Goal: Task Accomplishment & Management: Manage account settings

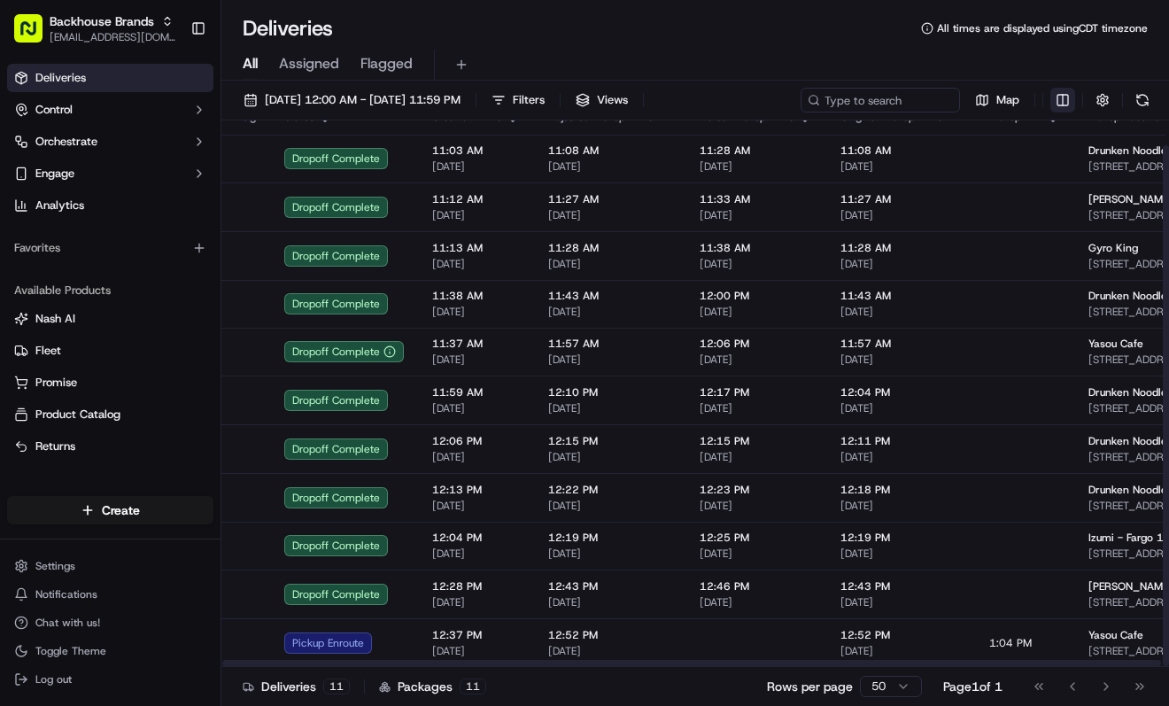
click at [1060, 100] on html "Backhouse Brands [EMAIL_ADDRESS][DOMAIN_NAME] Toggle Sidebar Deliveries Control…" at bounding box center [584, 353] width 1169 height 706
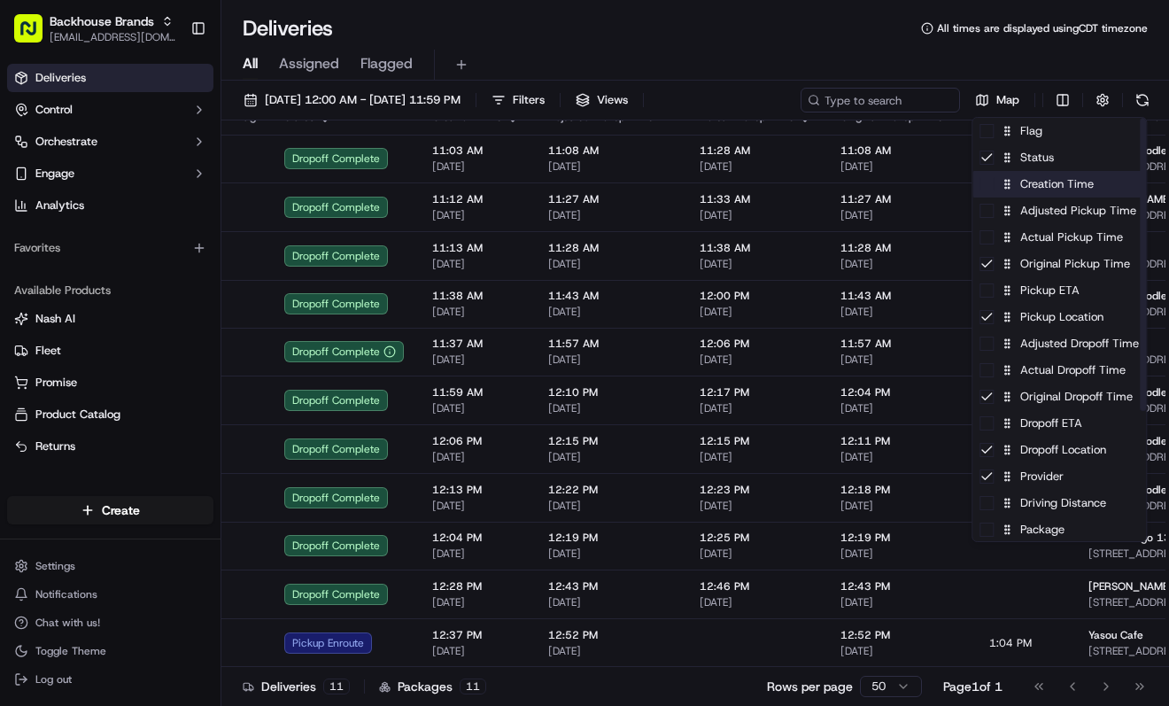
click at [1039, 185] on div "Creation Time" at bounding box center [1059, 184] width 174 height 27
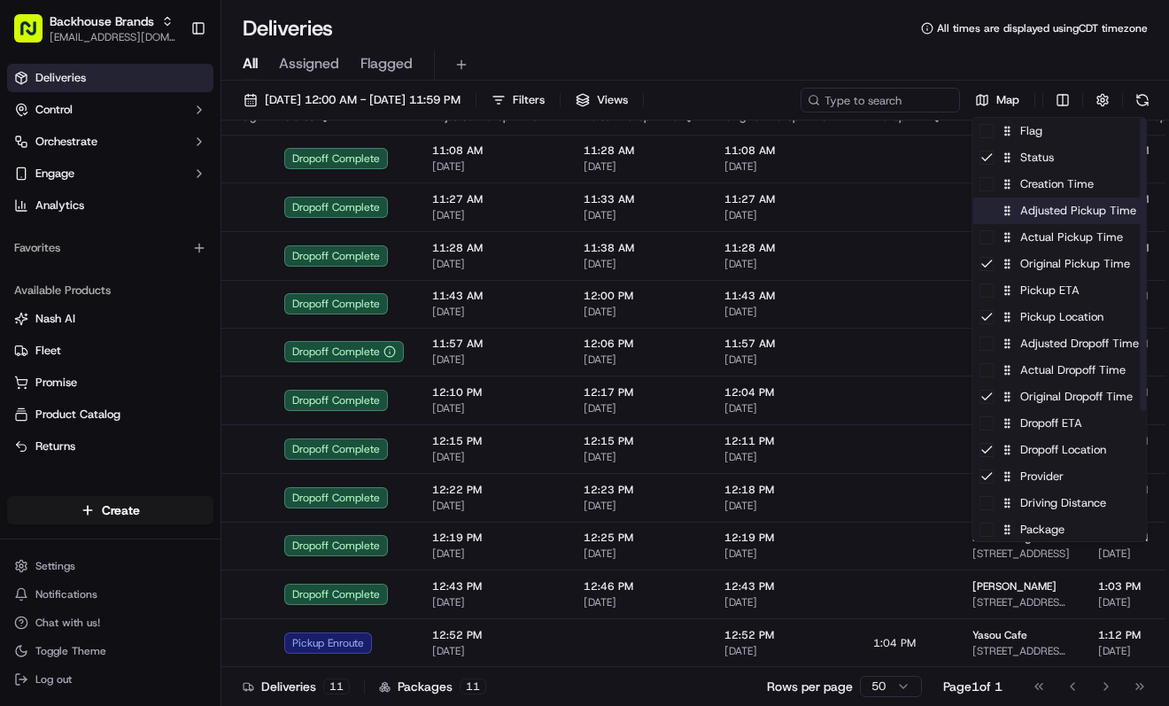
click at [1029, 220] on div "Adjusted Pickup Time" at bounding box center [1059, 210] width 174 height 27
click at [1029, 214] on div "Adjusted Pickup Time" at bounding box center [1059, 210] width 174 height 27
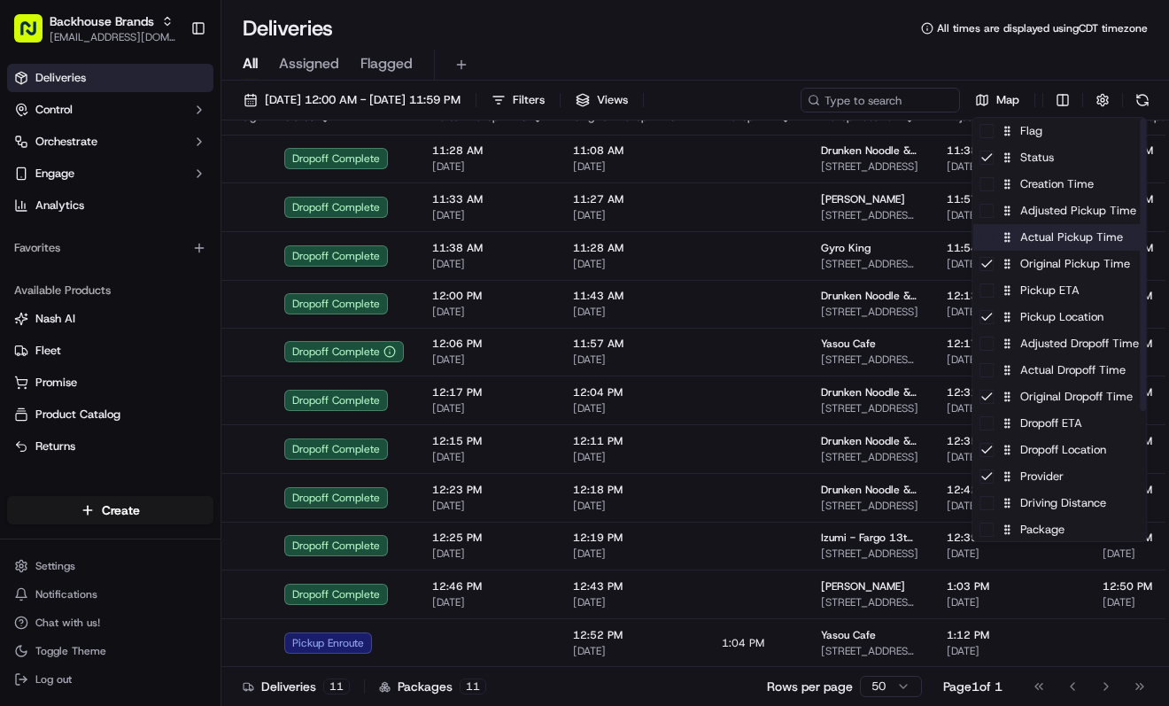
click at [1034, 243] on div "Actual Pickup Time" at bounding box center [1059, 237] width 174 height 27
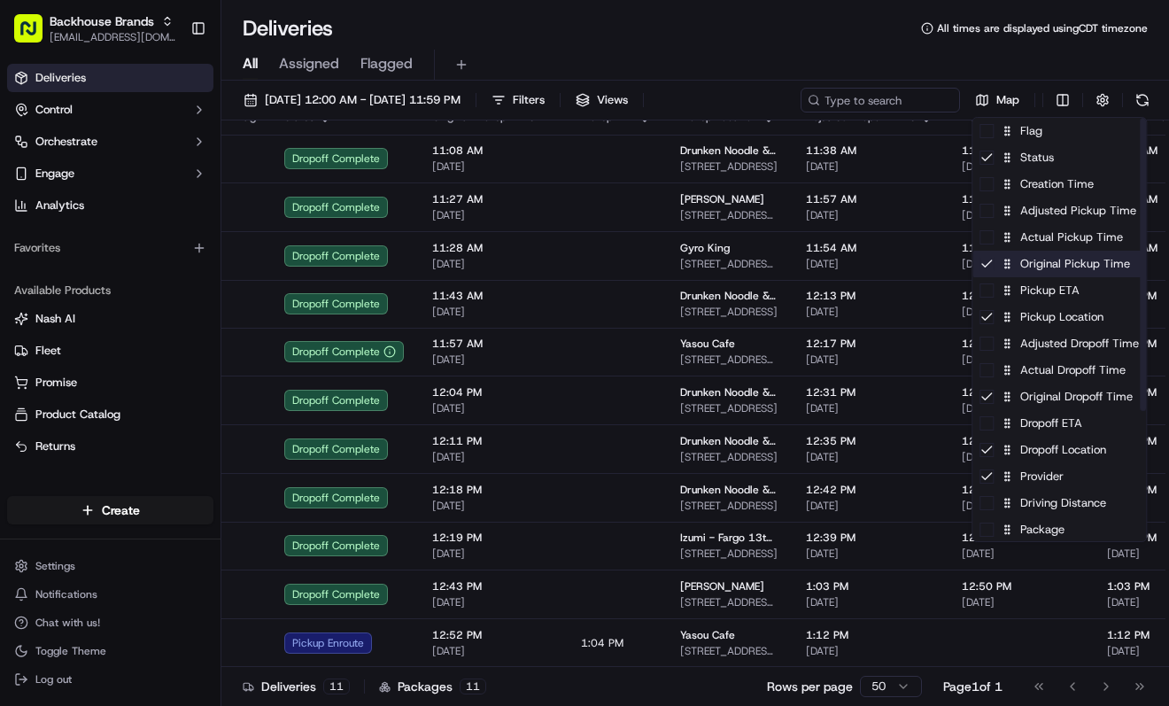
click at [1036, 270] on div "Original Pickup Time" at bounding box center [1059, 264] width 174 height 27
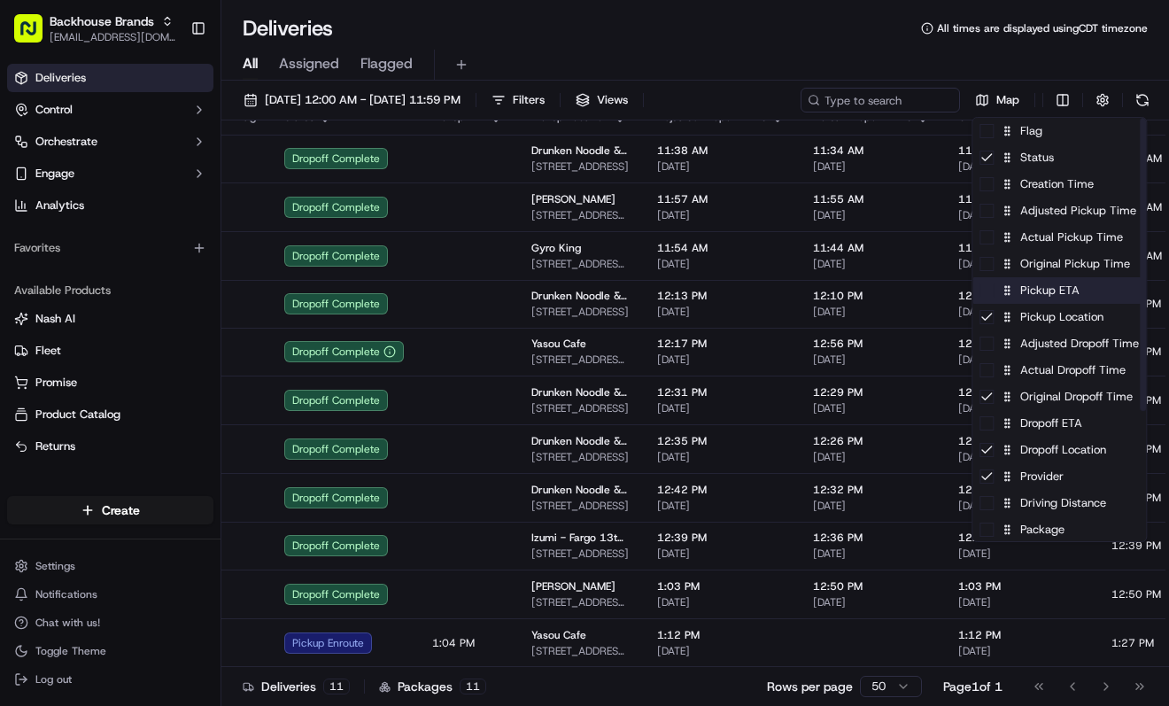
click at [1039, 296] on div "Pickup ETA" at bounding box center [1059, 290] width 174 height 27
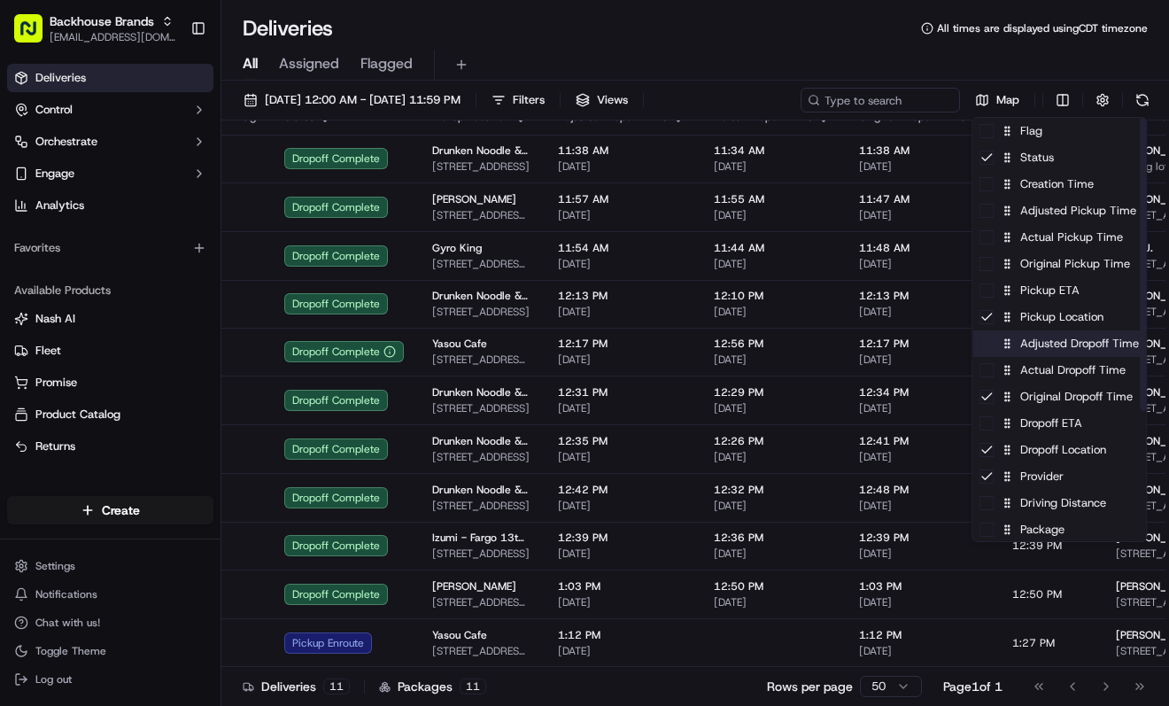
click at [1039, 355] on div "Adjusted Dropoff Time" at bounding box center [1059, 343] width 174 height 27
click at [1036, 345] on div "Adjusted Dropoff Time" at bounding box center [1059, 343] width 174 height 27
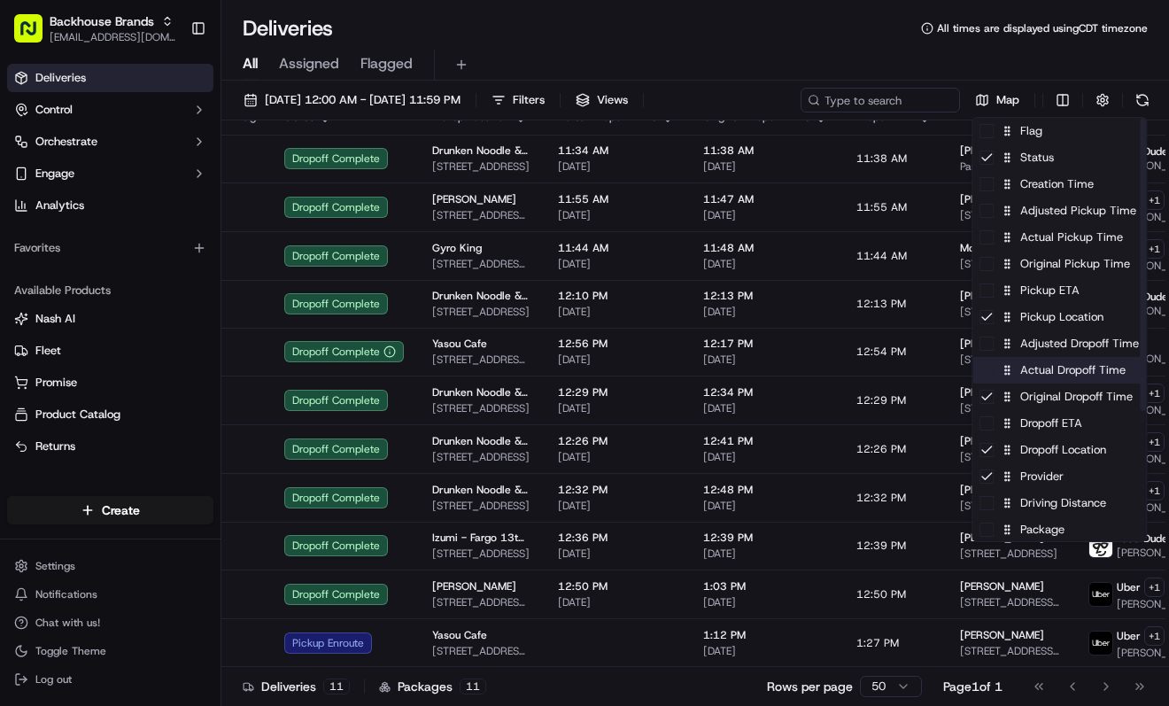
click at [1036, 373] on div "Actual Dropoff Time" at bounding box center [1059, 370] width 174 height 27
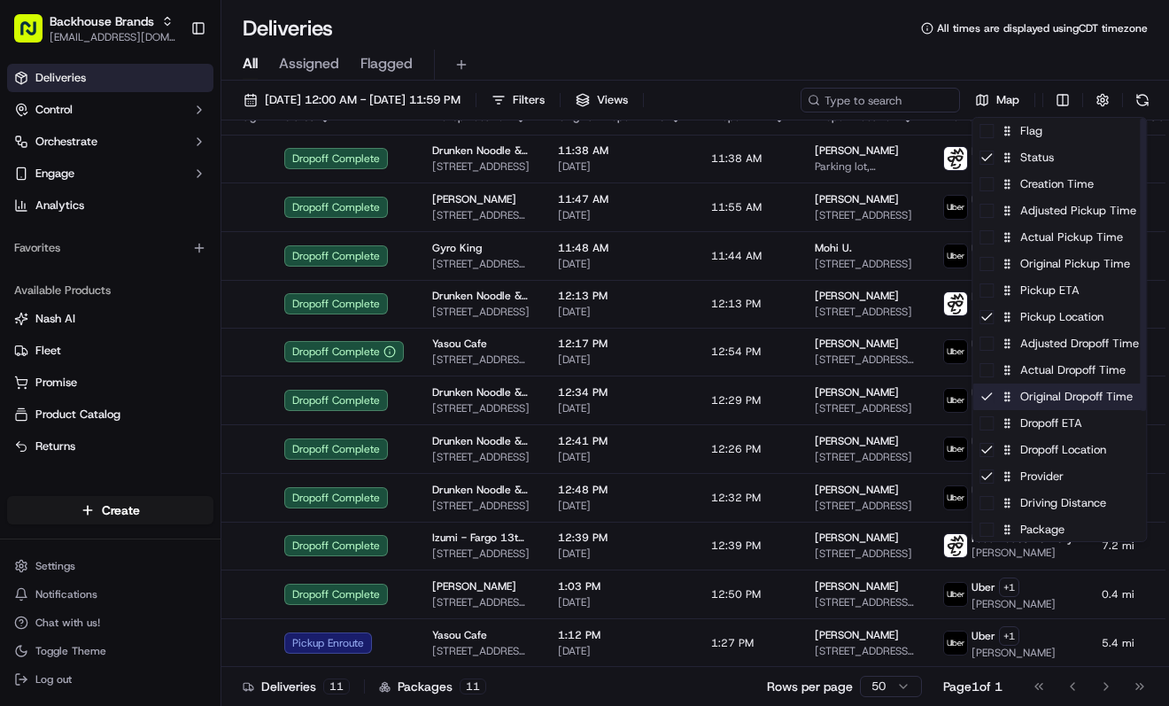
click at [1041, 401] on div "Original Dropoff Time" at bounding box center [1059, 396] width 174 height 27
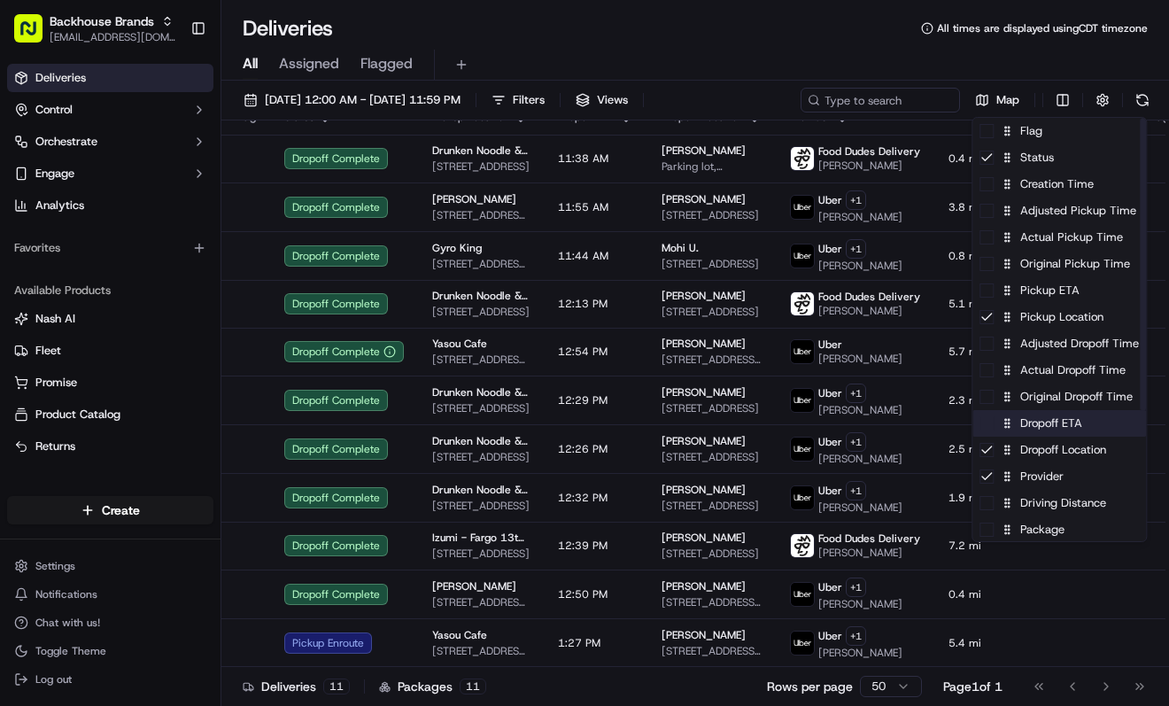
click at [1042, 430] on div "Dropoff ETA" at bounding box center [1059, 423] width 174 height 27
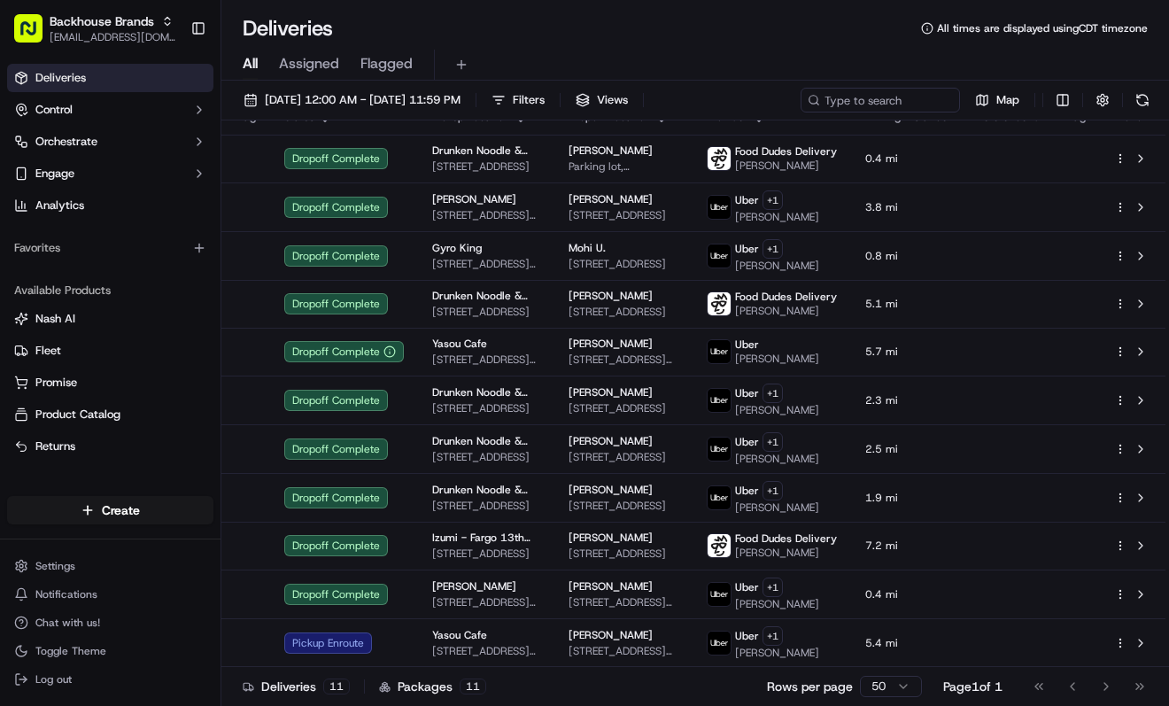
click at [200, 391] on html "Backhouse Brands [EMAIL_ADDRESS][DOMAIN_NAME] Toggle Sidebar Deliveries Control…" at bounding box center [584, 353] width 1169 height 706
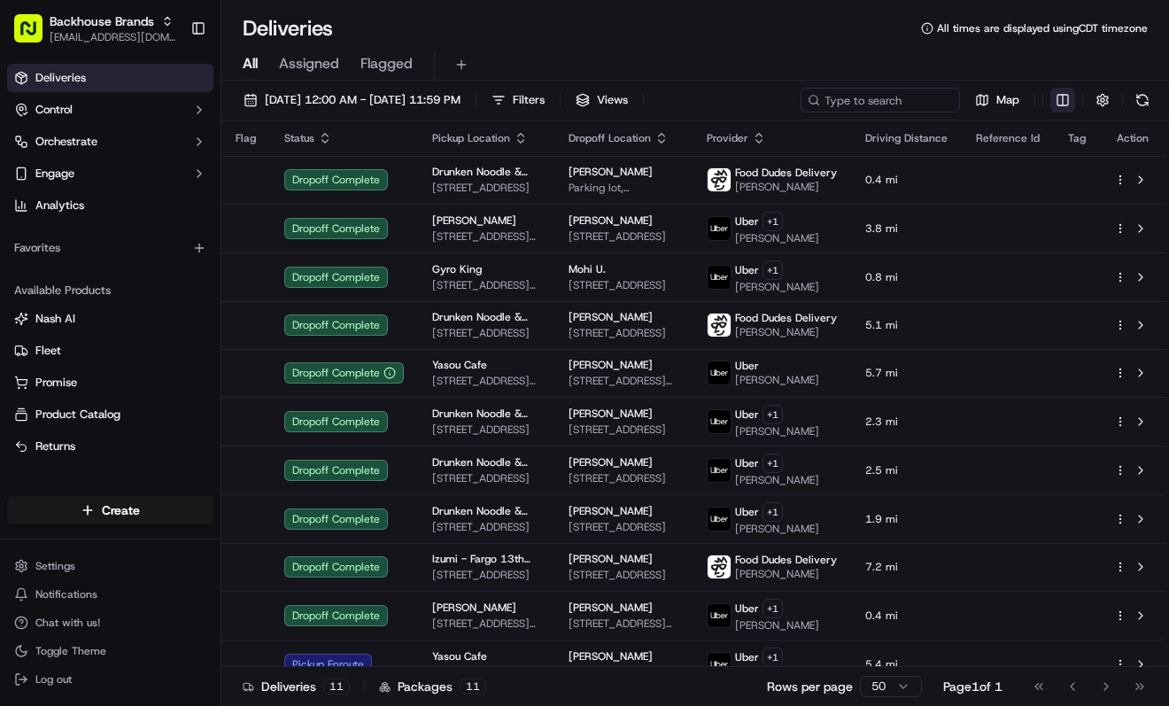
click at [1059, 99] on html "Backhouse Brands [EMAIL_ADDRESS][DOMAIN_NAME] Toggle Sidebar Deliveries Control…" at bounding box center [584, 353] width 1169 height 706
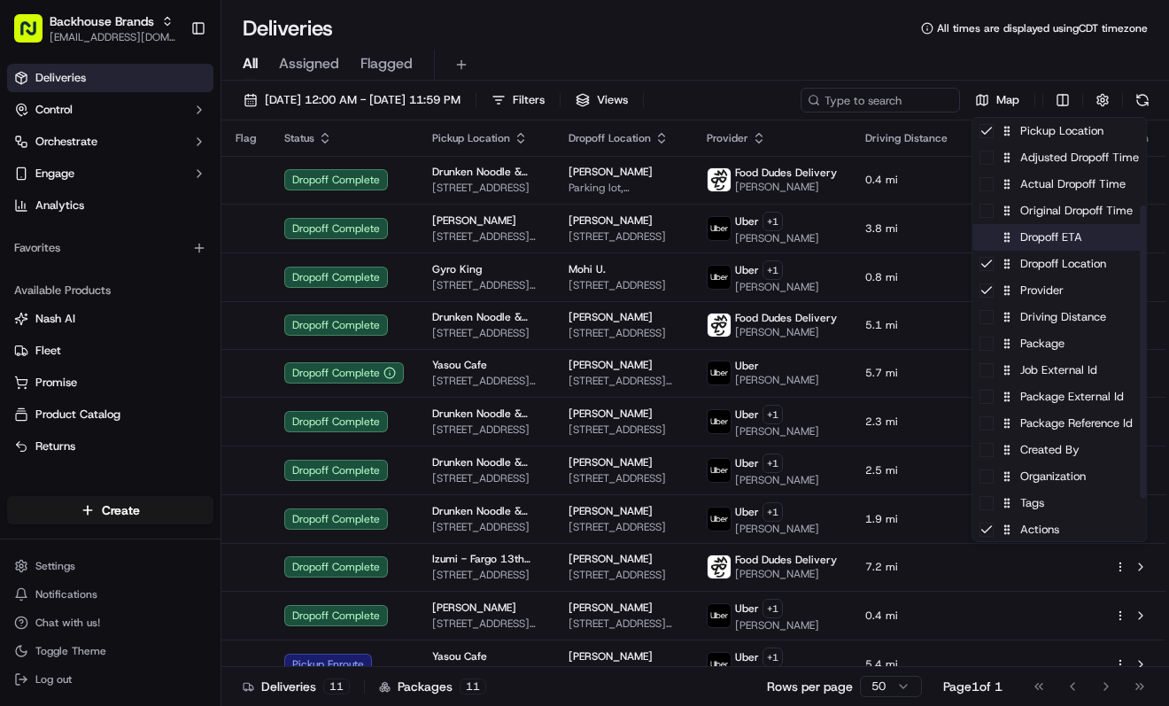
scroll to position [188, 0]
click at [1046, 425] on div "Package Reference Id" at bounding box center [1059, 421] width 174 height 27
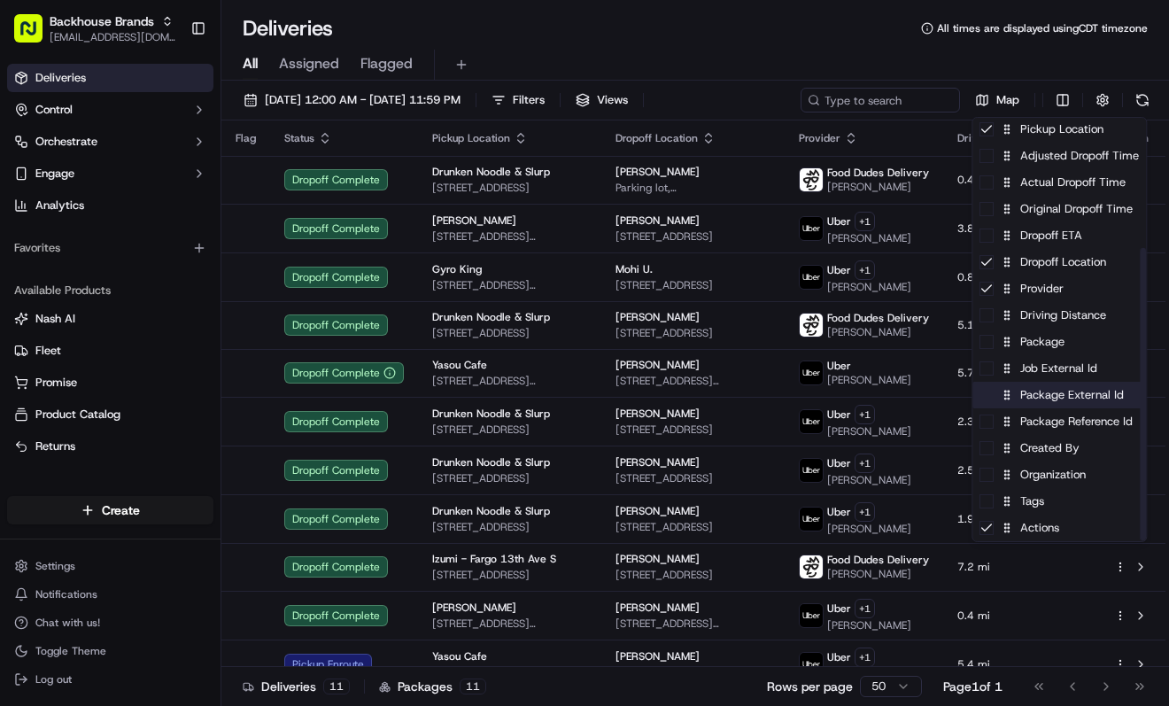
click at [1042, 390] on div "Package External Id" at bounding box center [1059, 395] width 174 height 27
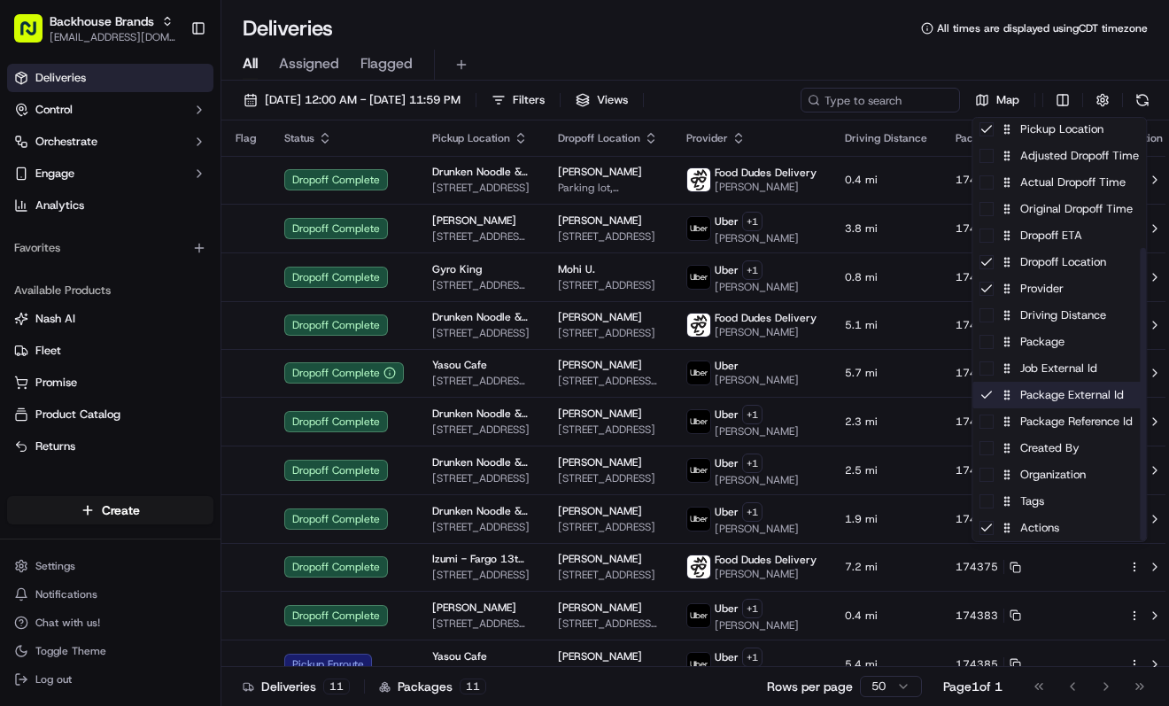
click at [1042, 393] on div "Package External Id" at bounding box center [1059, 395] width 174 height 27
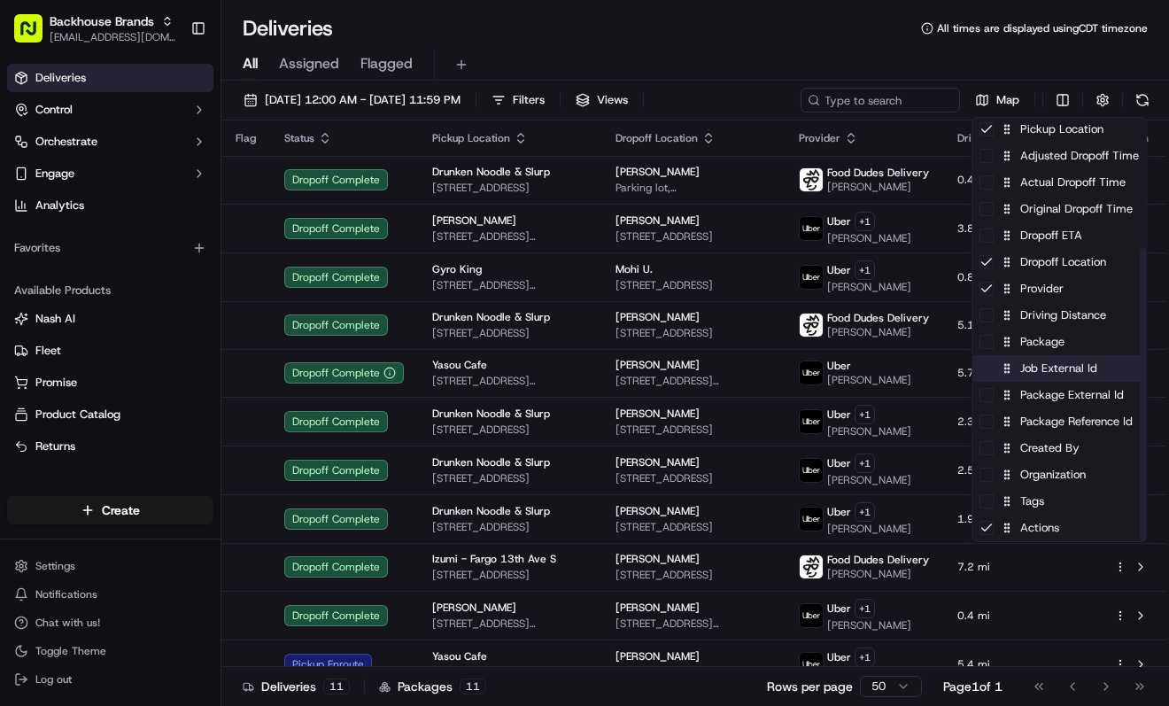
click at [1045, 373] on div "Job External Id" at bounding box center [1059, 368] width 174 height 27
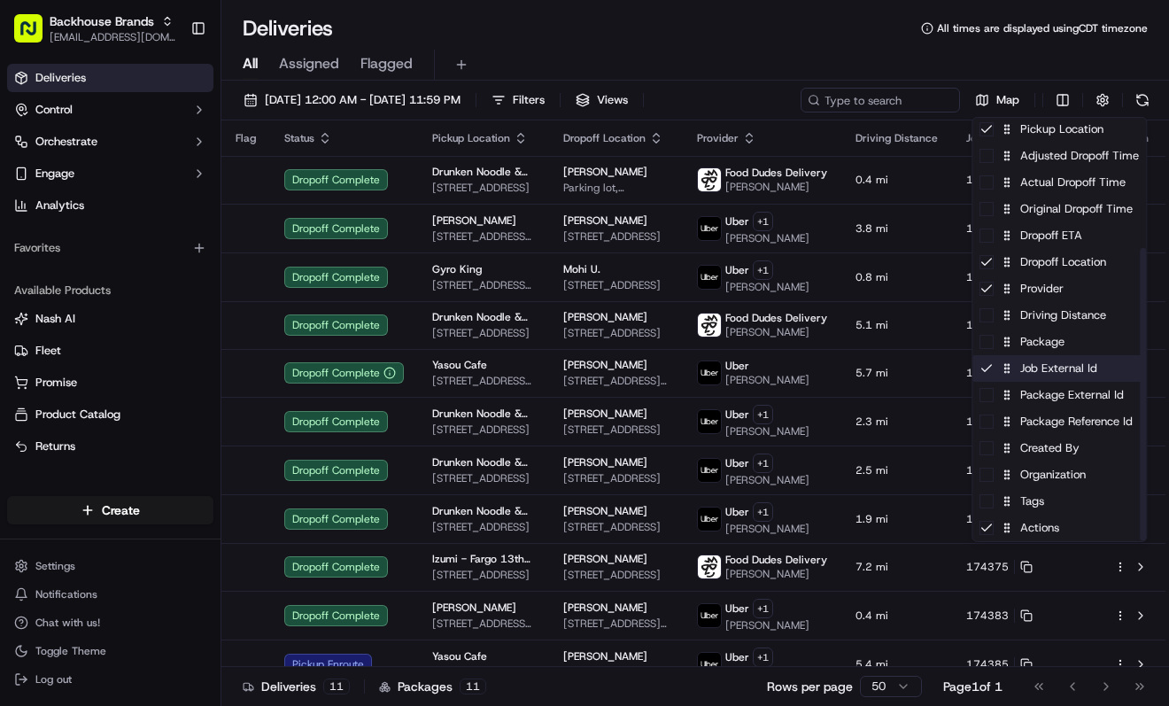
click at [1045, 373] on div "Job External Id" at bounding box center [1059, 368] width 174 height 27
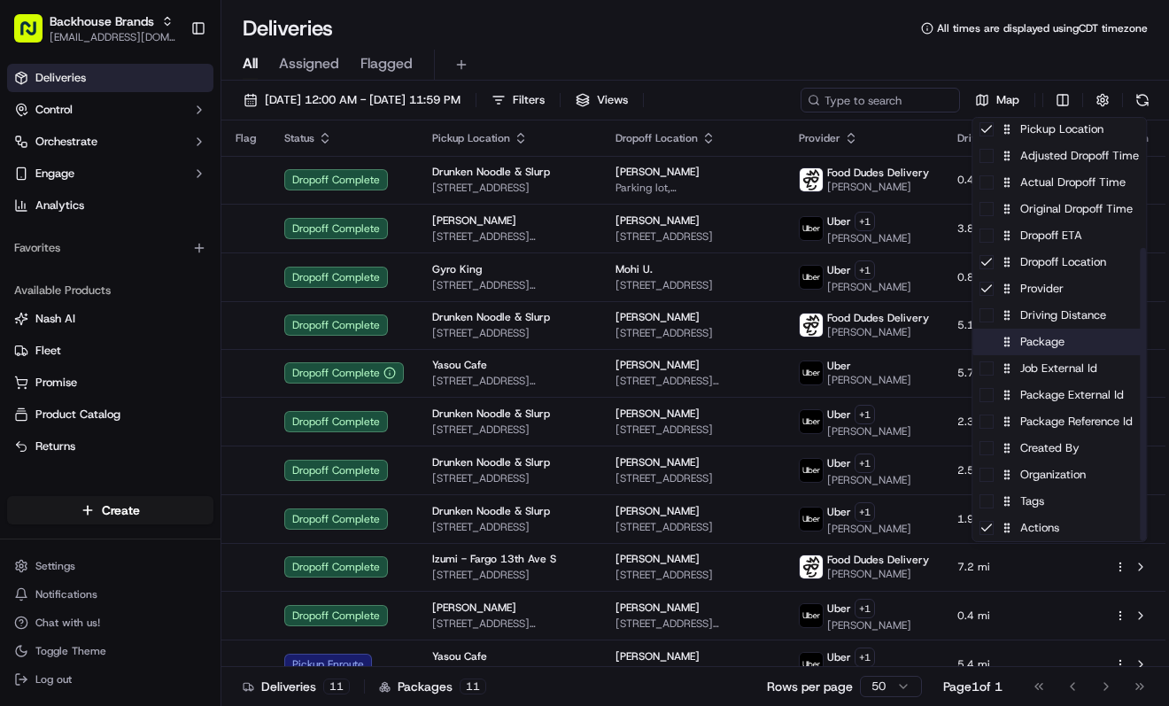
click at [1045, 344] on div "Package" at bounding box center [1059, 342] width 174 height 27
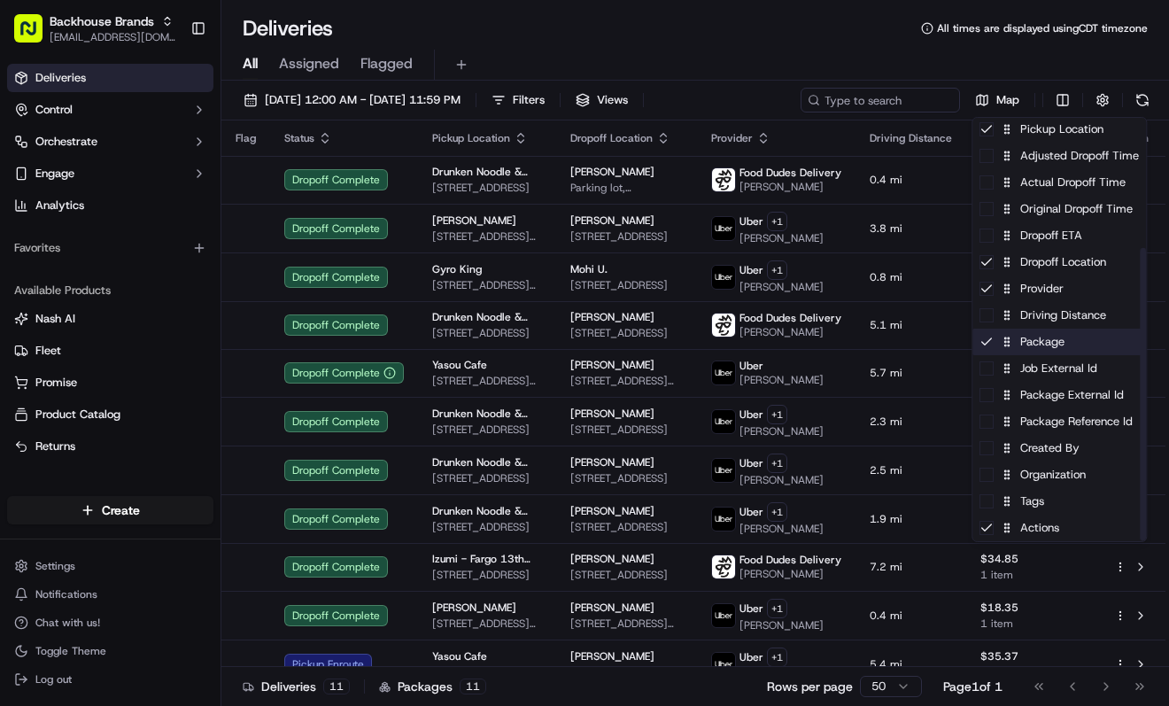
click at [1045, 344] on div "Package" at bounding box center [1059, 342] width 174 height 27
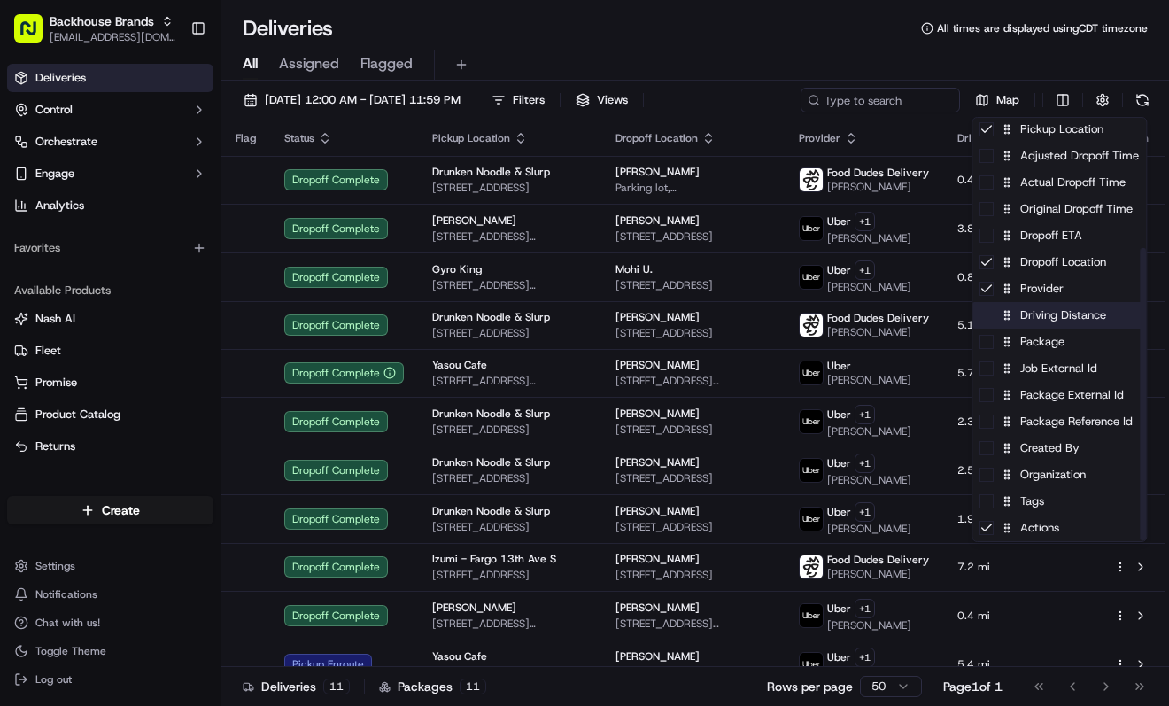
click at [1045, 324] on div "Driving Distance" at bounding box center [1059, 315] width 174 height 27
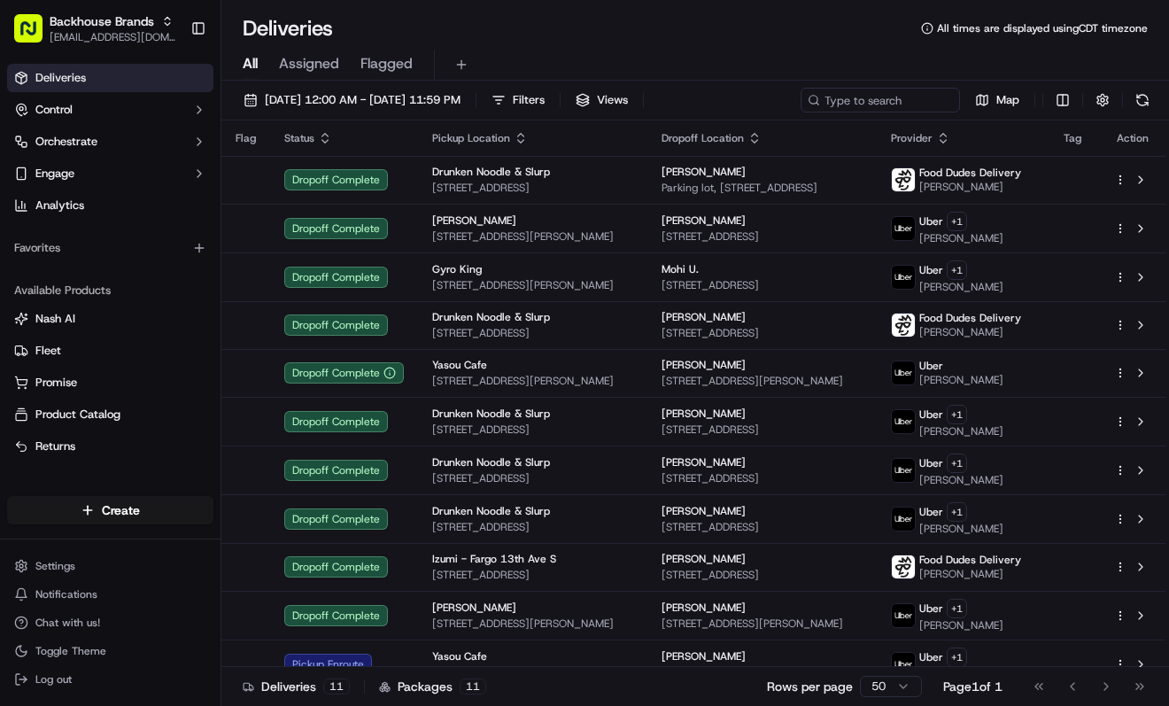
click at [181, 603] on html "Backhouse Brands [EMAIL_ADDRESS][DOMAIN_NAME] Toggle Sidebar Deliveries Control…" at bounding box center [584, 353] width 1169 height 706
click at [588, 26] on div "Deliveries All times are displayed using CDT timezone" at bounding box center [694, 28] width 947 height 28
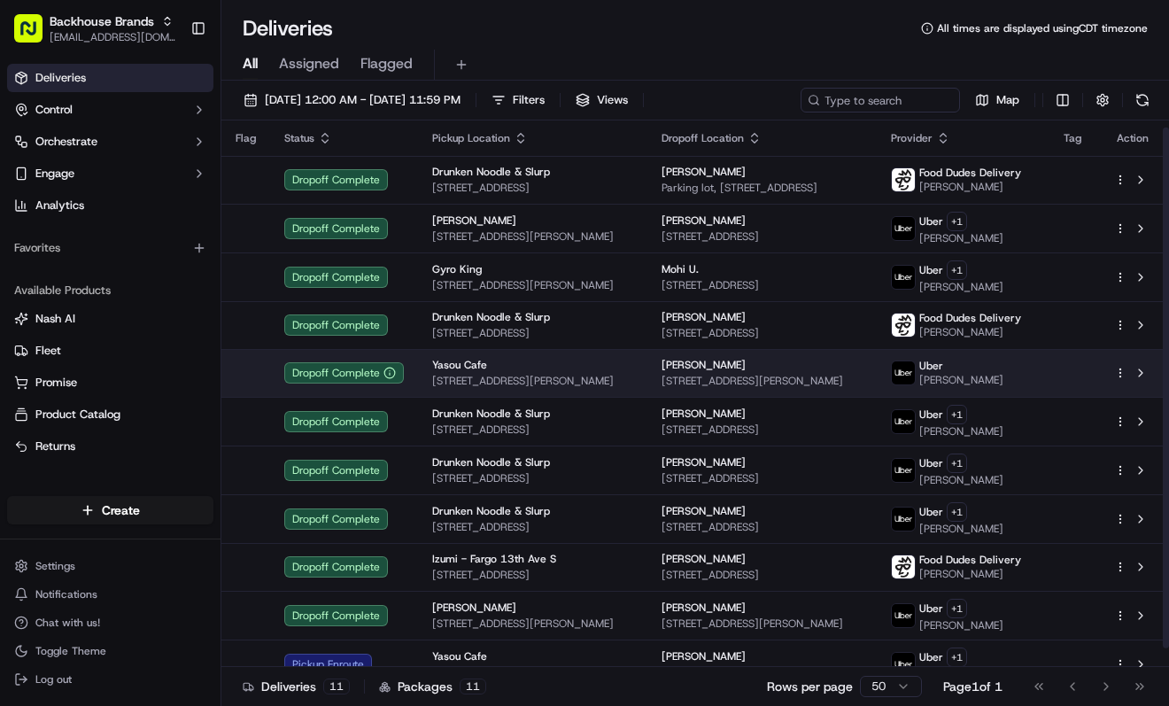
scroll to position [26, 0]
